Goal: Check status: Check status

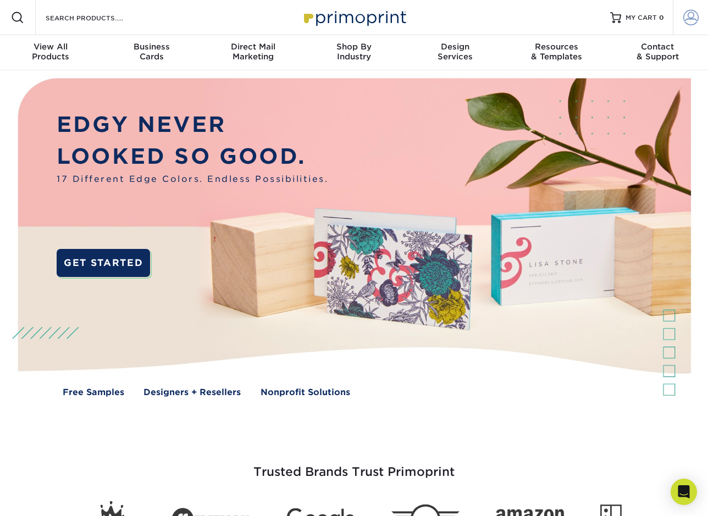
click at [691, 13] on span at bounding box center [690, 17] width 15 height 15
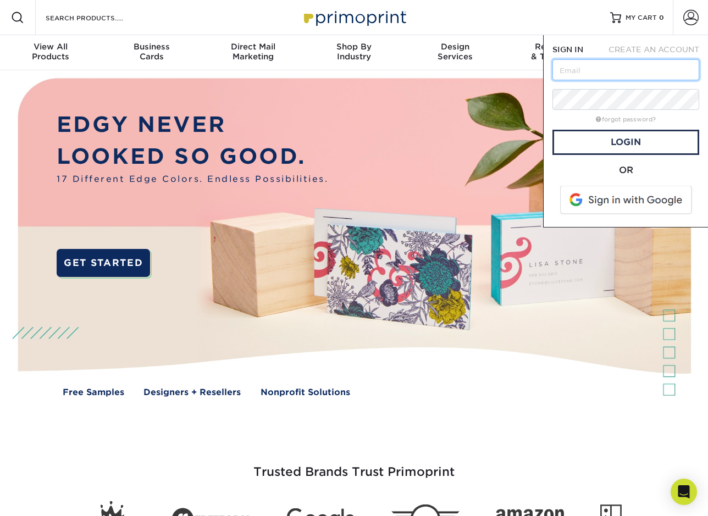
type input "[PERSON_NAME][EMAIL_ADDRESS][DOMAIN_NAME]"
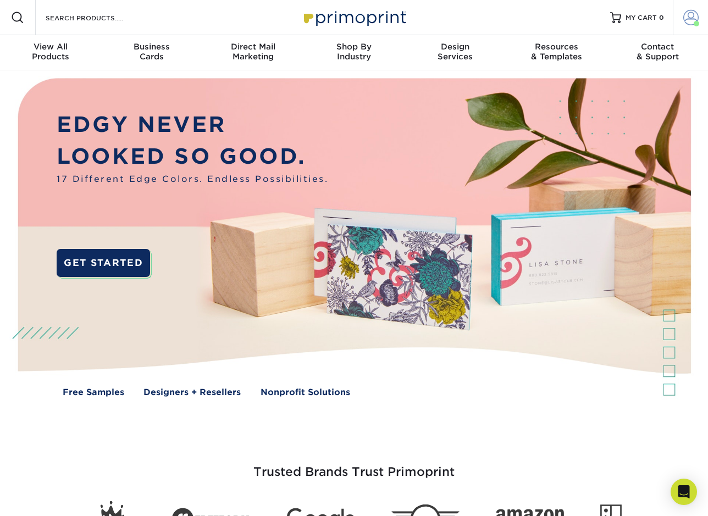
click at [690, 20] on span at bounding box center [690, 17] width 15 height 15
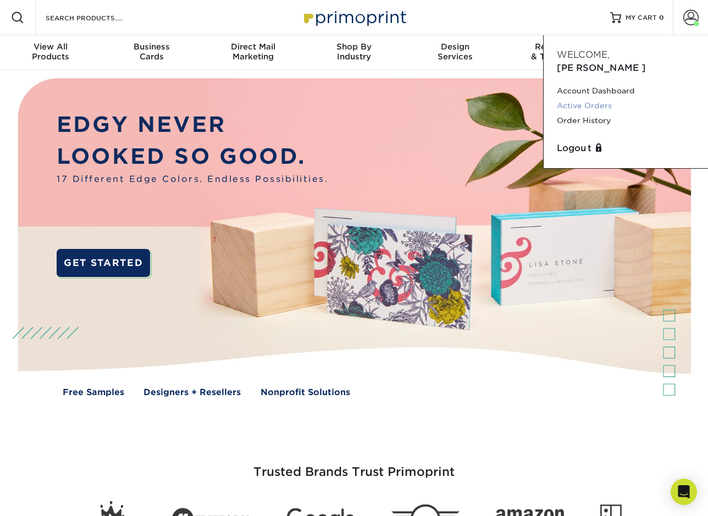
click at [592, 98] on link "Active Orders" at bounding box center [626, 105] width 138 height 15
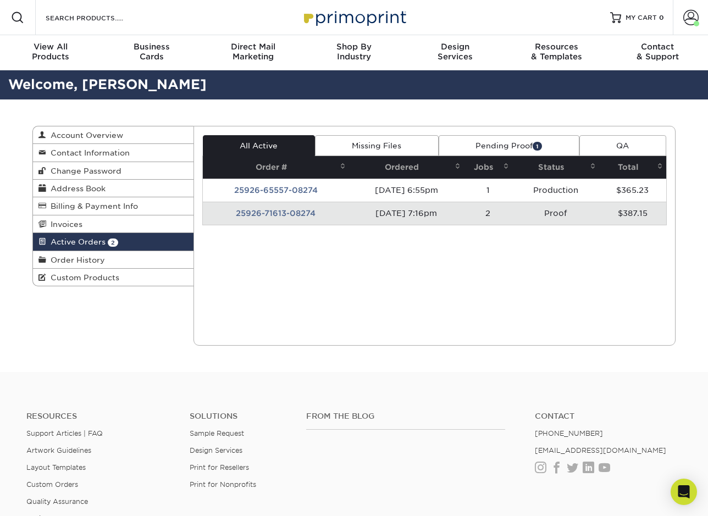
click at [282, 215] on td "25926-71613-08274" at bounding box center [276, 213] width 146 height 23
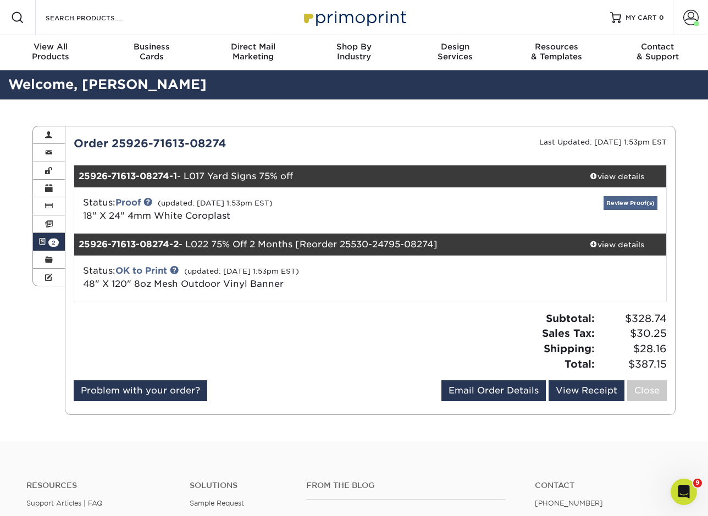
click at [646, 199] on link "Review Proof(s)" at bounding box center [630, 203] width 54 height 14
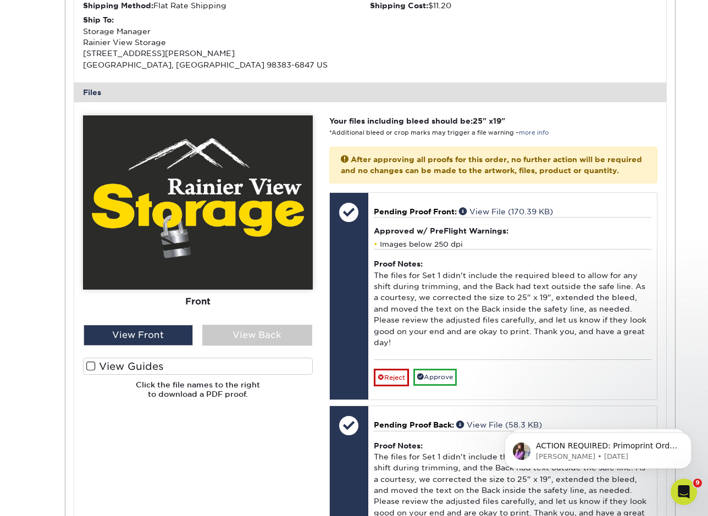
scroll to position [401, 0]
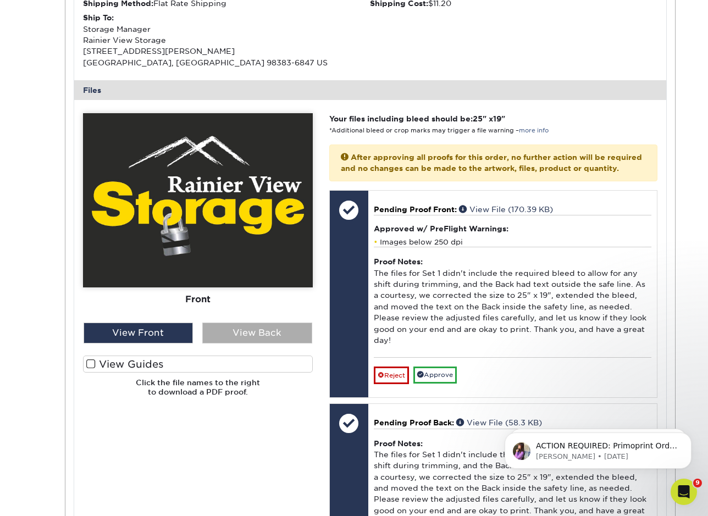
click at [237, 335] on div "View Back" at bounding box center [257, 332] width 110 height 21
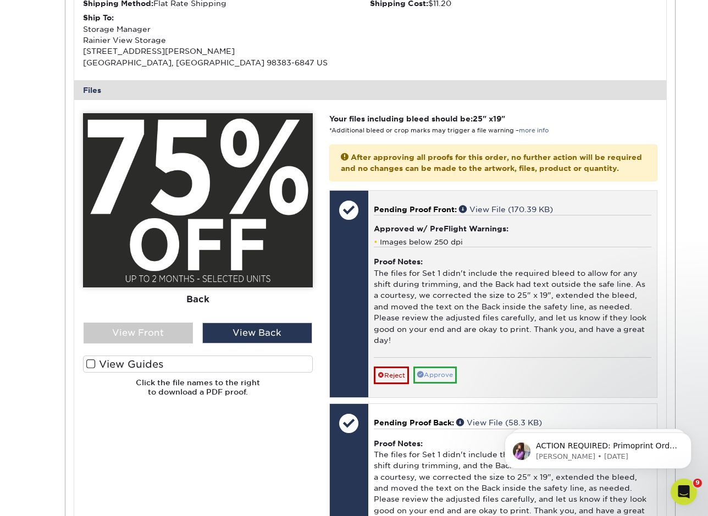
click at [423, 366] on link "Approve" at bounding box center [434, 374] width 43 height 17
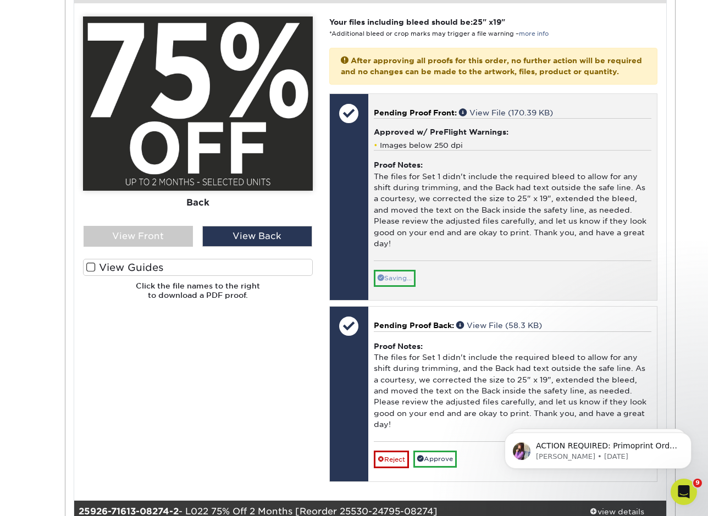
scroll to position [508, 0]
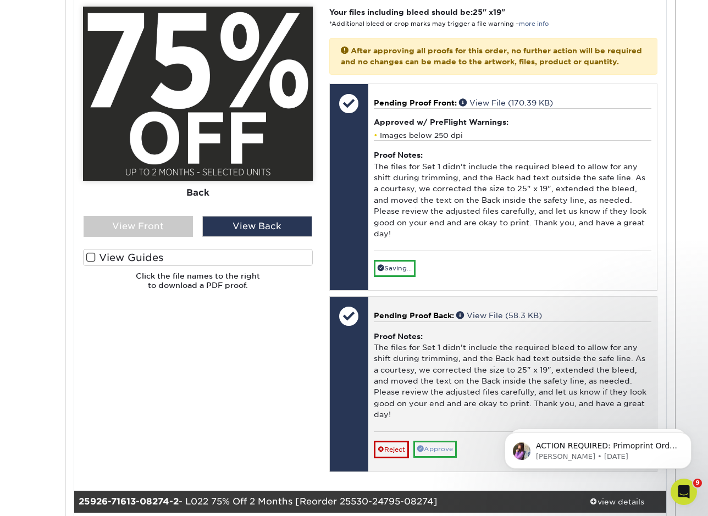
click at [426, 441] on link "Approve" at bounding box center [434, 449] width 43 height 17
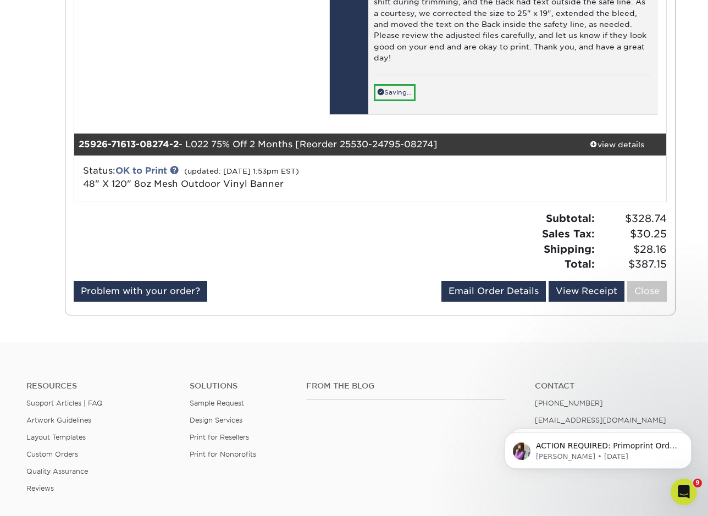
scroll to position [870, 0]
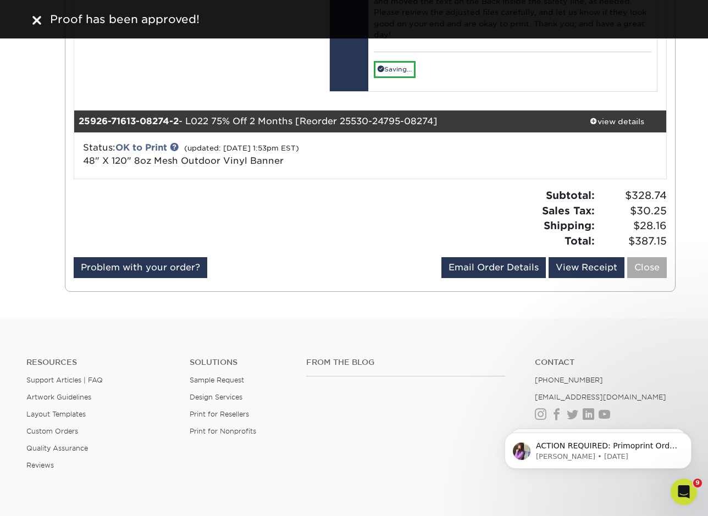
click at [643, 257] on link "Close" at bounding box center [647, 267] width 40 height 21
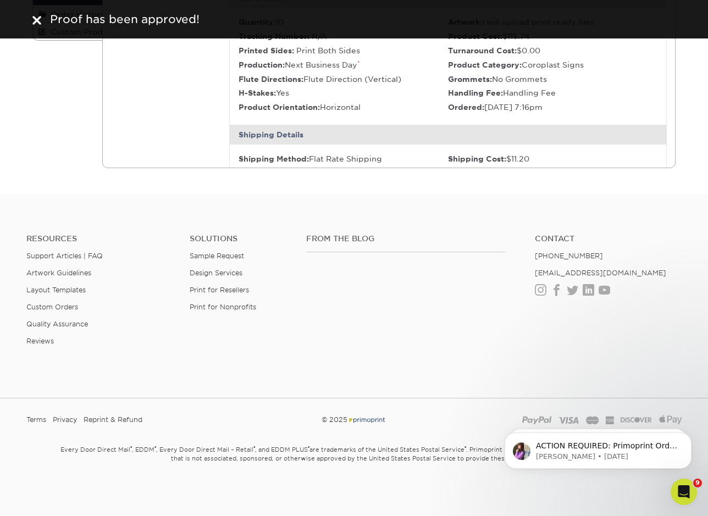
scroll to position [0, 0]
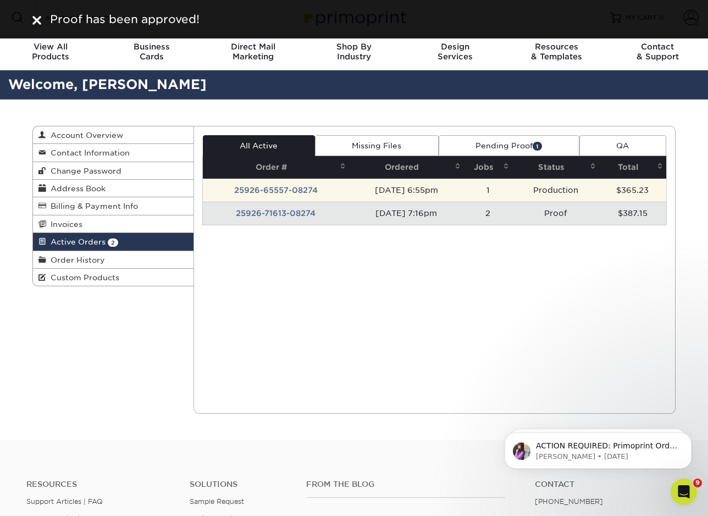
click at [294, 192] on td "25926-65557-08274" at bounding box center [276, 190] width 146 height 23
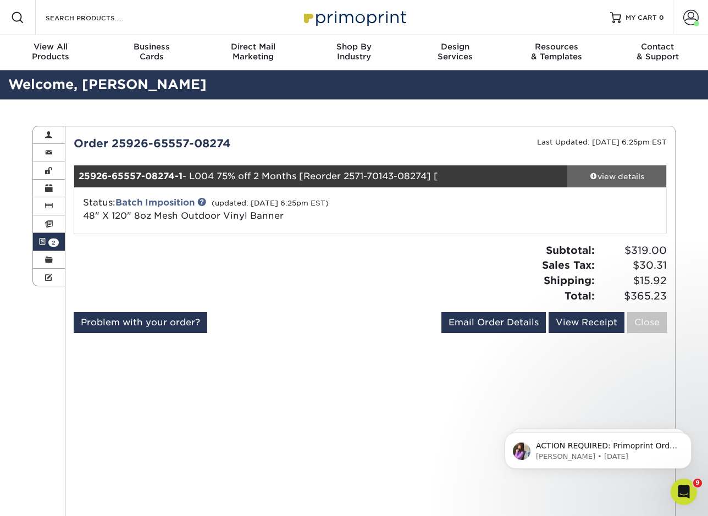
click at [619, 180] on div "view details" at bounding box center [616, 176] width 99 height 11
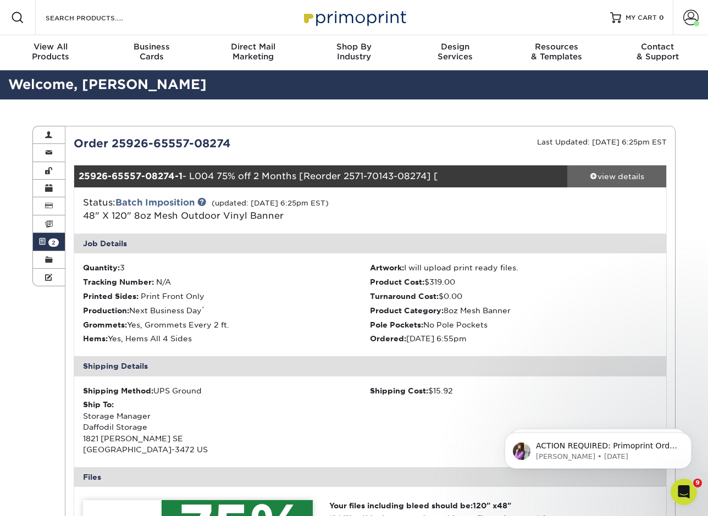
click at [619, 180] on div "view details" at bounding box center [616, 176] width 99 height 11
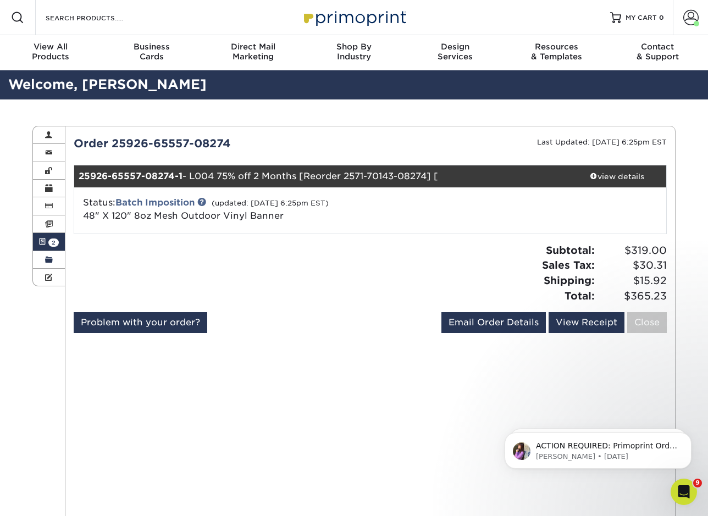
click at [49, 261] on span at bounding box center [49, 259] width 8 height 9
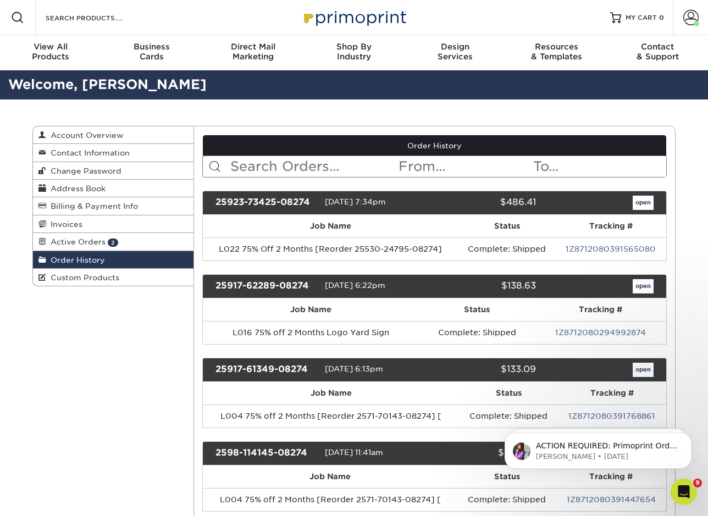
click at [635, 205] on link "open" at bounding box center [642, 203] width 21 height 14
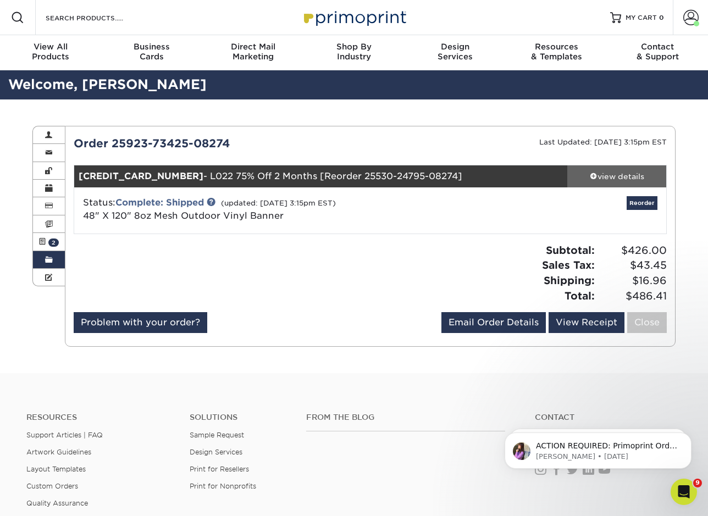
click at [610, 179] on div "view details" at bounding box center [616, 176] width 99 height 11
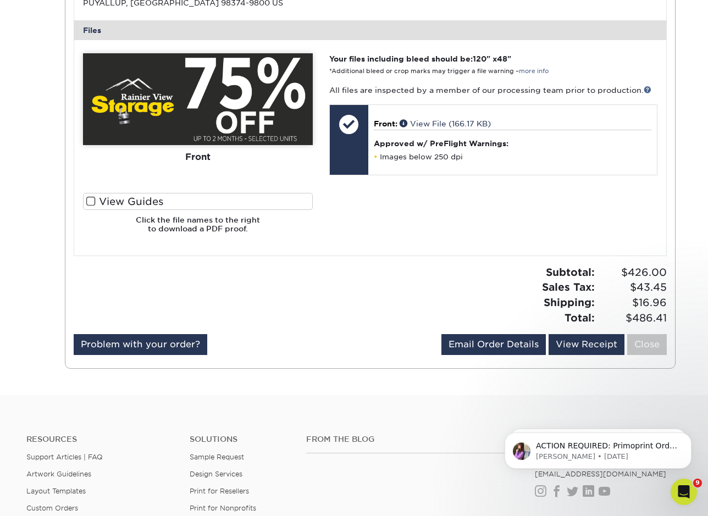
scroll to position [448, 0]
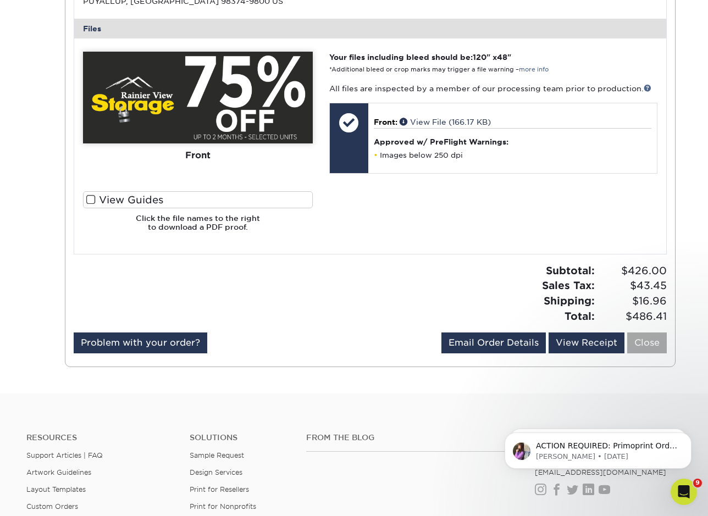
click at [633, 332] on link "Close" at bounding box center [647, 342] width 40 height 21
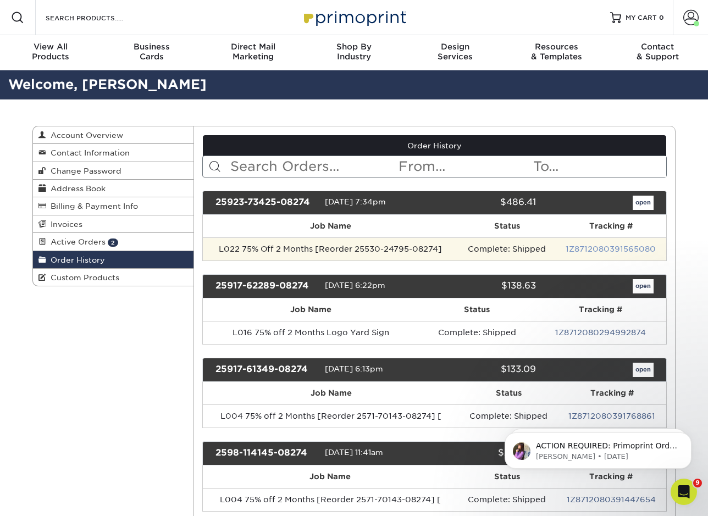
click at [595, 245] on link "1Z8712080391565080" at bounding box center [610, 248] width 90 height 9
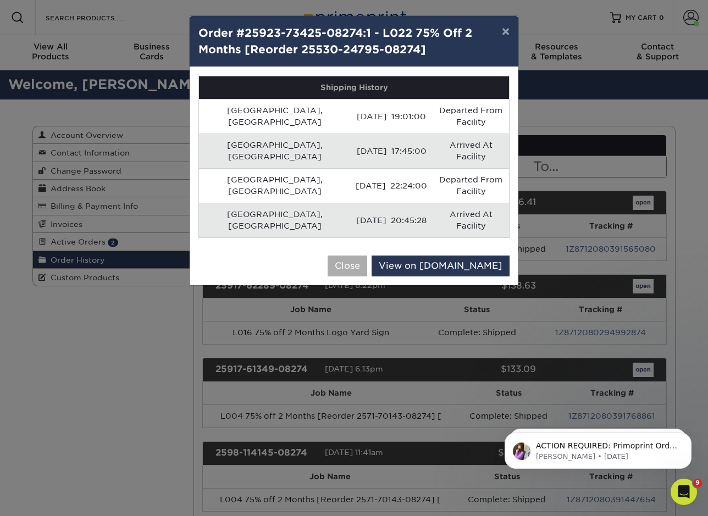
click at [367, 255] on button "Close" at bounding box center [347, 265] width 40 height 21
